Goal: Browse casually

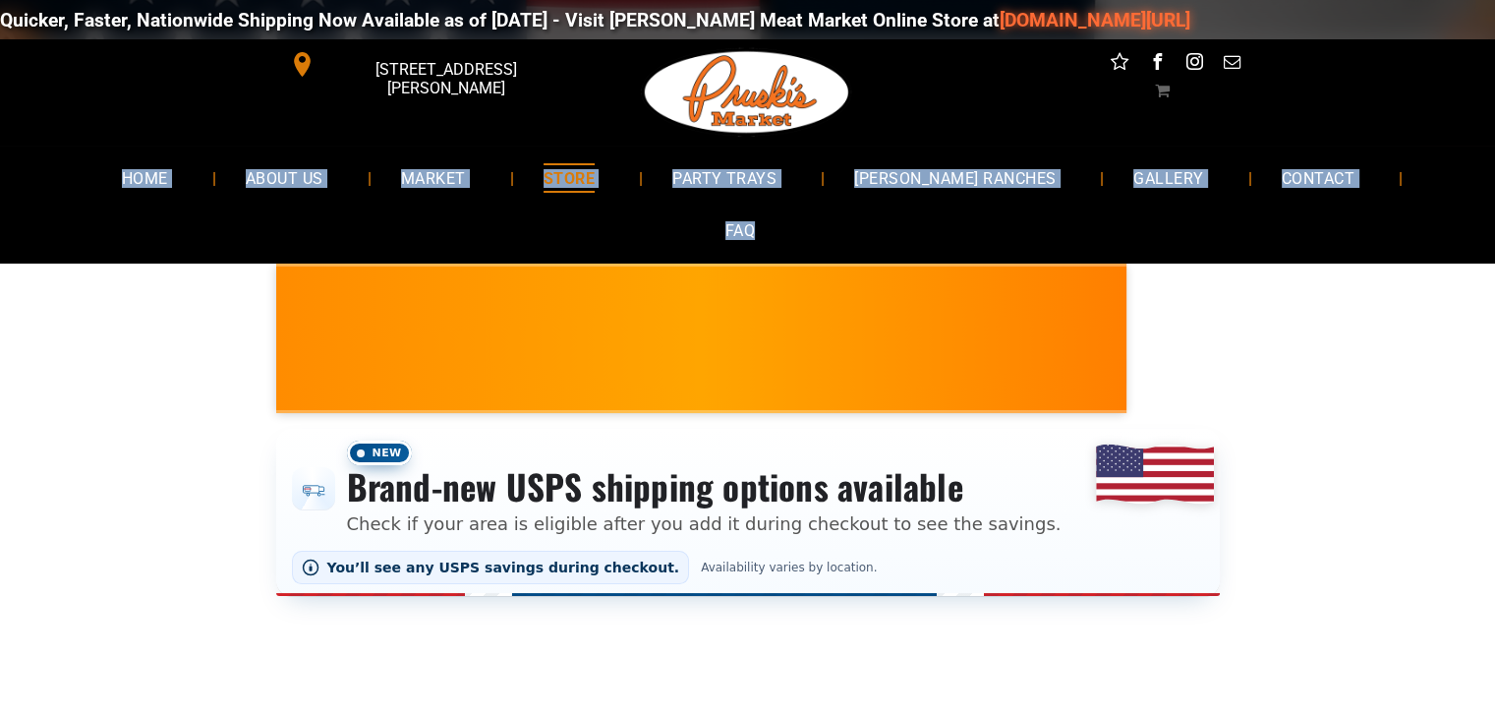
click at [1488, 182] on div "Quicker, Faster, Nationwide Shipping Now Available as of [DATE] - Visit [PERSON…" at bounding box center [747, 131] width 1495 height 263
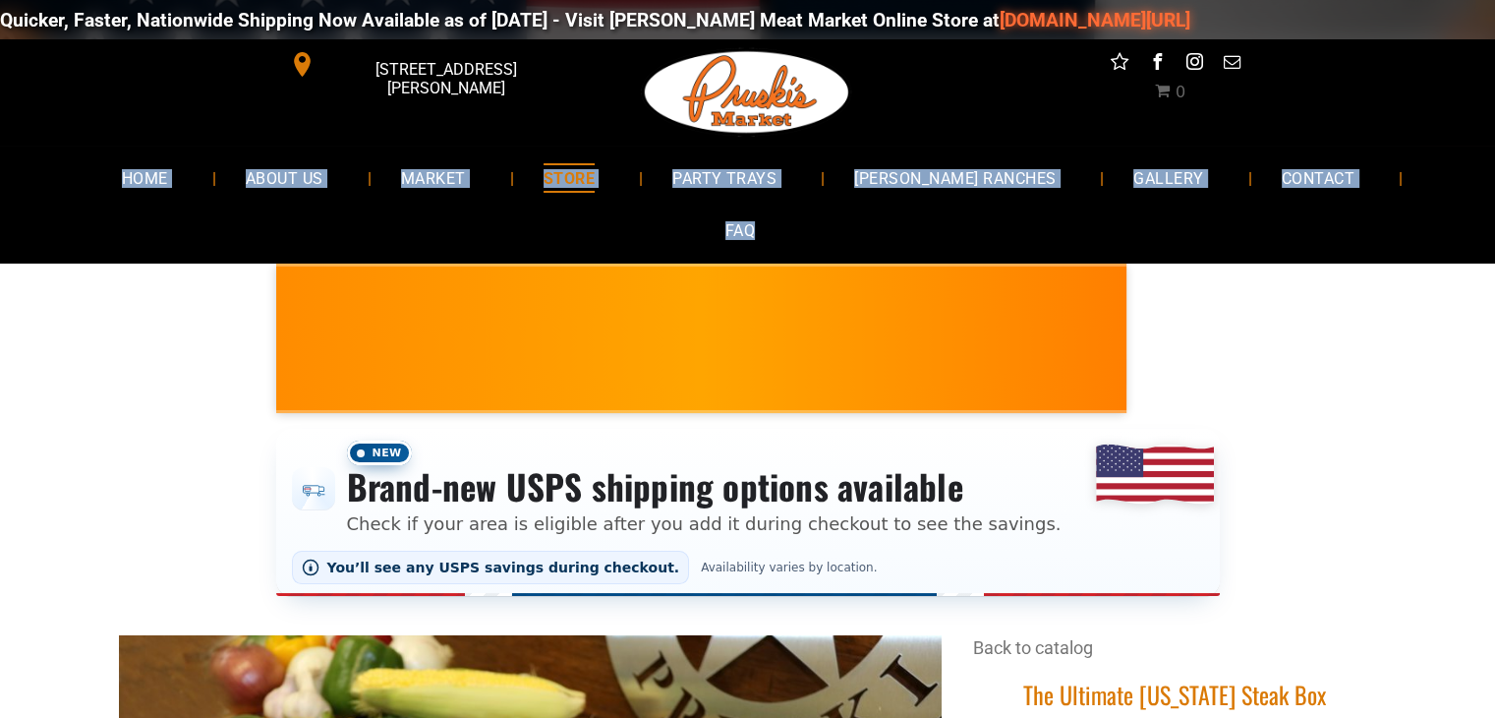
drag, startPoint x: 1505, startPoint y: 129, endPoint x: 1506, endPoint y: -86, distance: 214.3
